Goal: Information Seeking & Learning: Learn about a topic

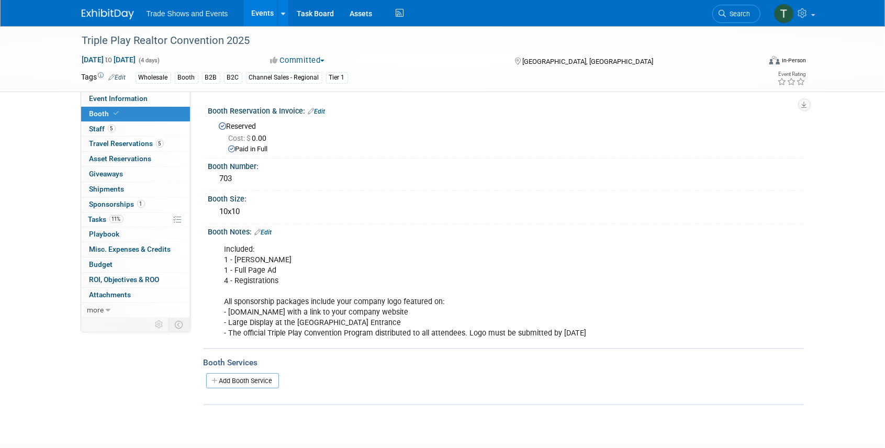
click at [256, 14] on link "Events" at bounding box center [262, 13] width 38 height 26
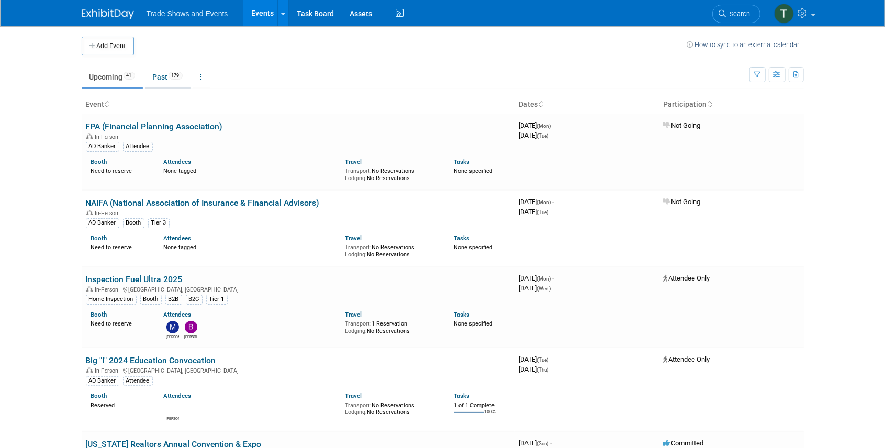
click at [163, 73] on link "Past 179" at bounding box center [168, 77] width 46 height 20
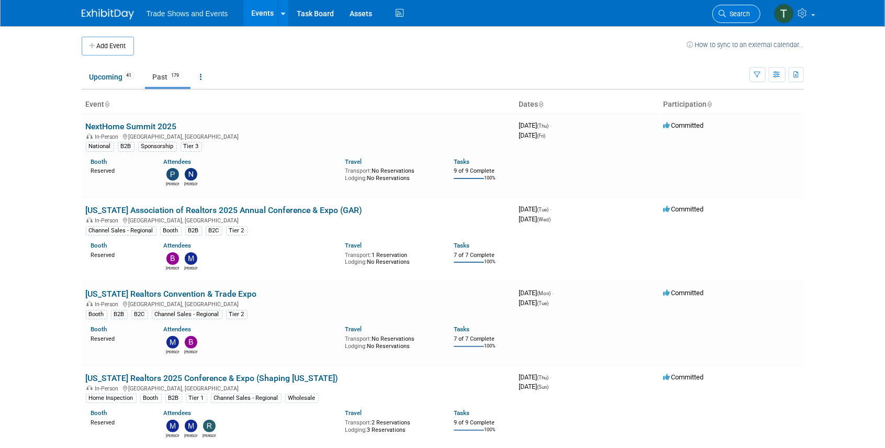
click at [736, 14] on span "Search" at bounding box center [739, 14] width 24 height 8
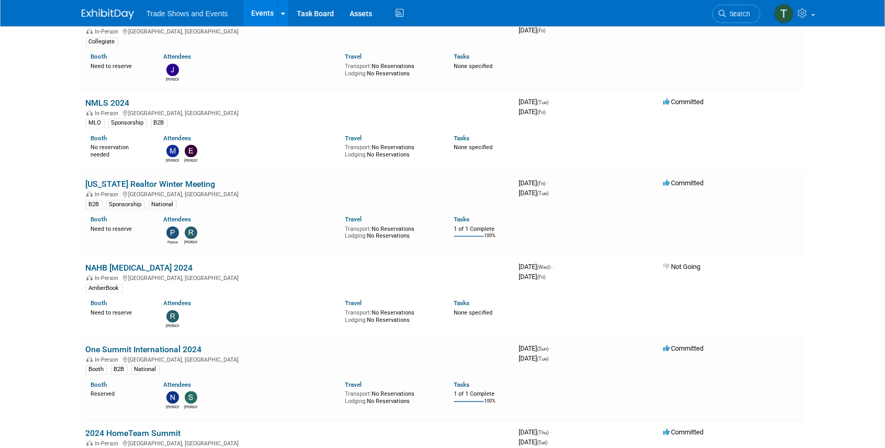
scroll to position [9260, 0]
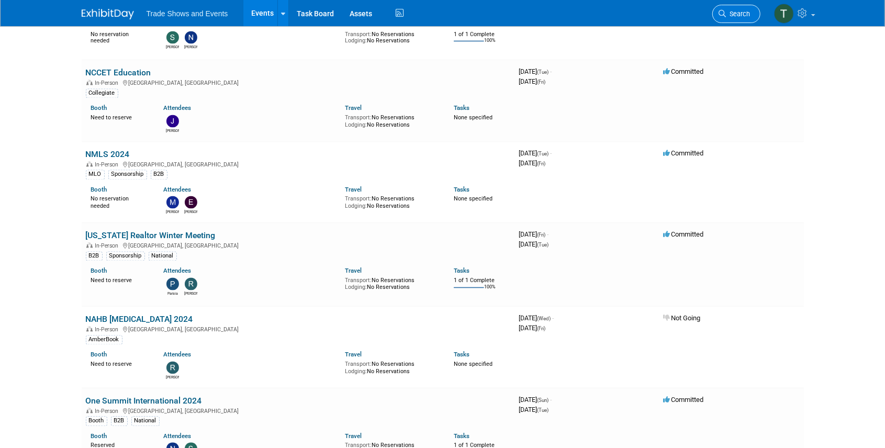
click at [744, 17] on span "Search" at bounding box center [739, 14] width 24 height 8
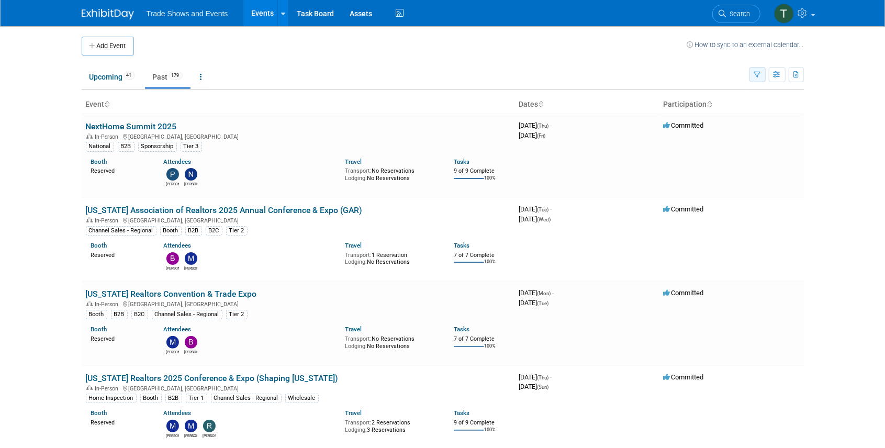
click at [752, 78] on button "button" at bounding box center [758, 74] width 16 height 15
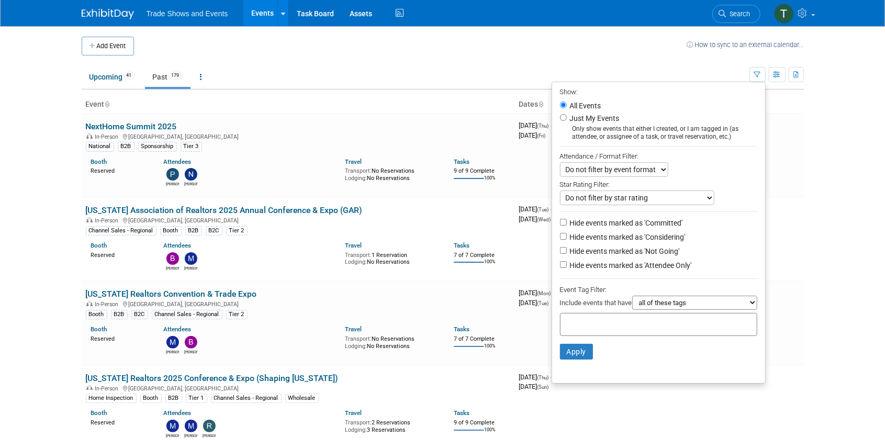
click at [653, 329] on div at bounding box center [658, 324] width 197 height 23
type input "car"
click at [604, 345] on div "Career Certified" at bounding box center [629, 345] width 147 height 15
type input "Career Certified"
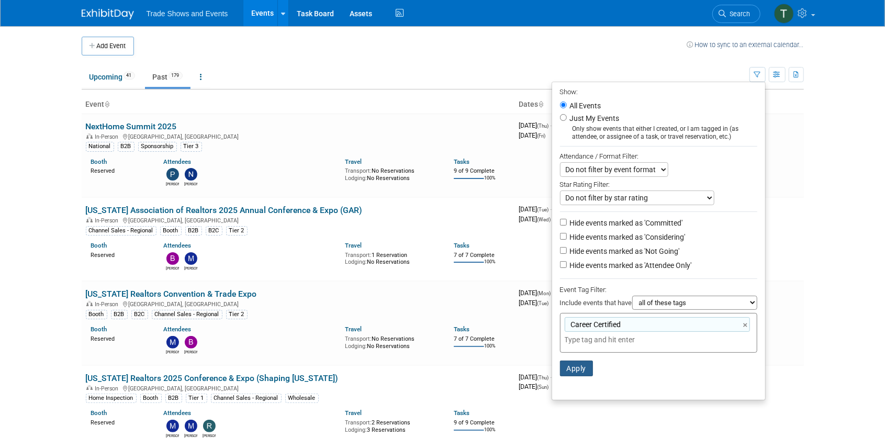
click at [570, 362] on button "Apply" at bounding box center [577, 369] width 34 height 16
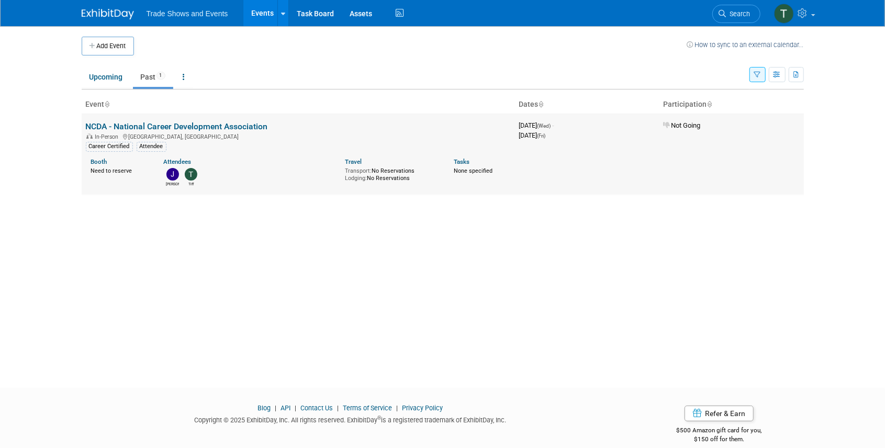
click at [214, 126] on link "NCDA - National Career Development Association" at bounding box center [177, 126] width 182 height 10
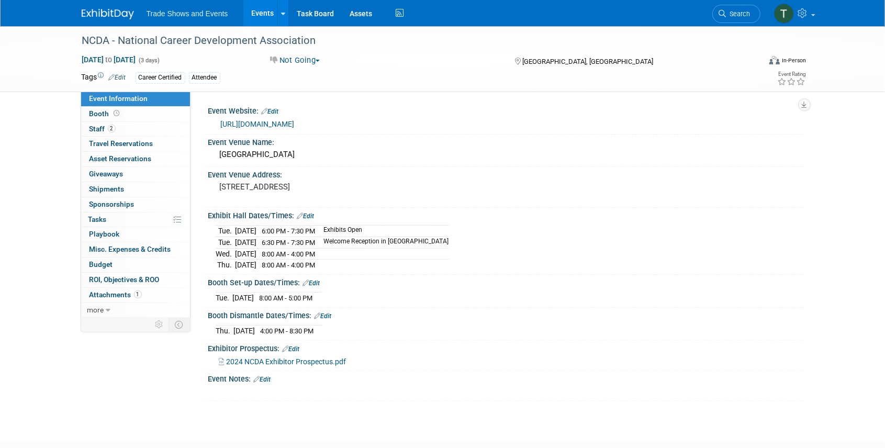
click at [280, 124] on link "https://www.ncda.org/aws/NCDA/pt/sp/home_page" at bounding box center [258, 124] width 74 height 8
click at [255, 11] on link "Events" at bounding box center [262, 13] width 38 height 26
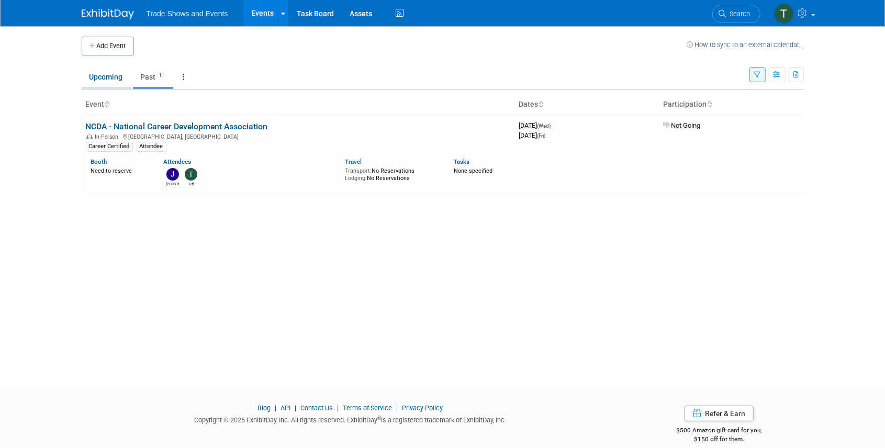
click at [90, 80] on link "Upcoming" at bounding box center [106, 77] width 49 height 20
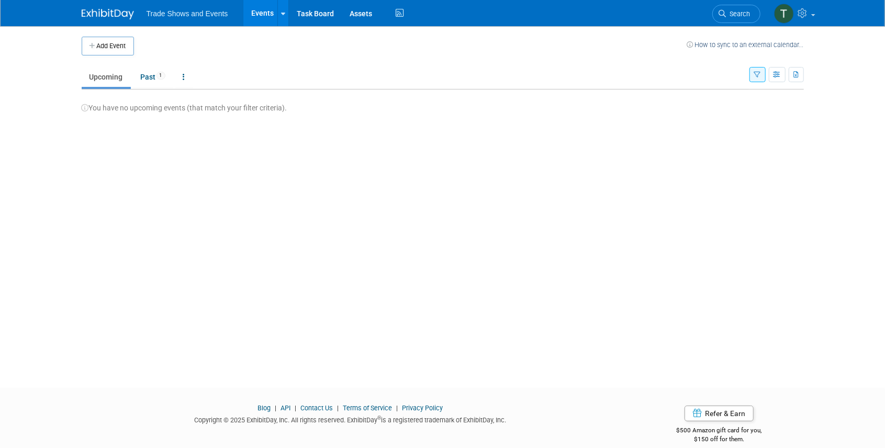
click at [761, 69] on button "button" at bounding box center [758, 74] width 16 height 15
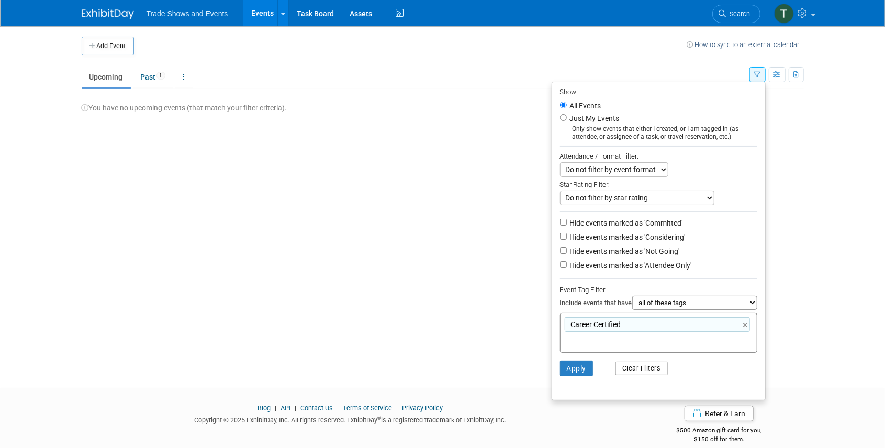
click at [641, 370] on button "Clear Filters" at bounding box center [642, 369] width 52 height 14
